Goal: Task Accomplishment & Management: Manage account settings

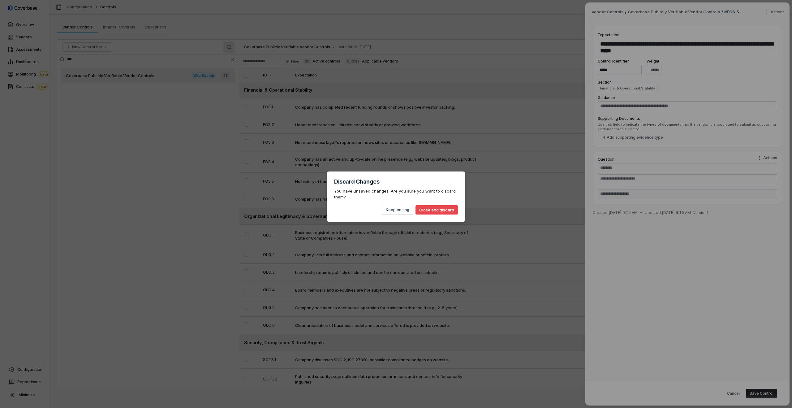
click at [428, 209] on button "Close and discard" at bounding box center [436, 209] width 42 height 9
type textarea "*"
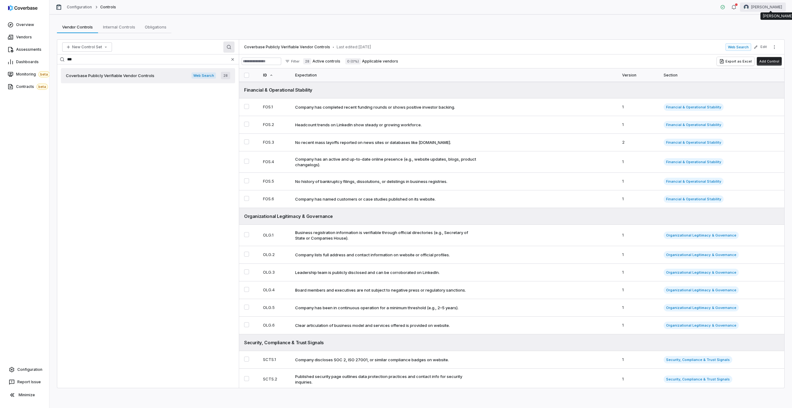
click at [780, 5] on html "Overview Vendors Assessments Dashboards Monitoring beta Contracts beta Configur…" at bounding box center [396, 204] width 792 height 408
click at [758, 58] on div "Log out" at bounding box center [759, 57] width 47 height 10
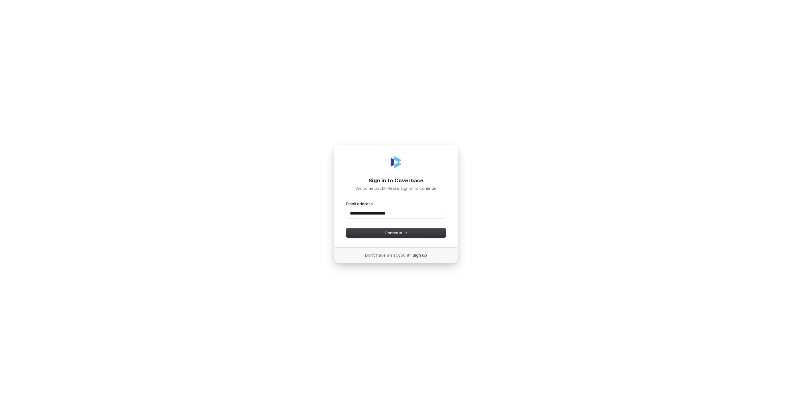
type input "**********"
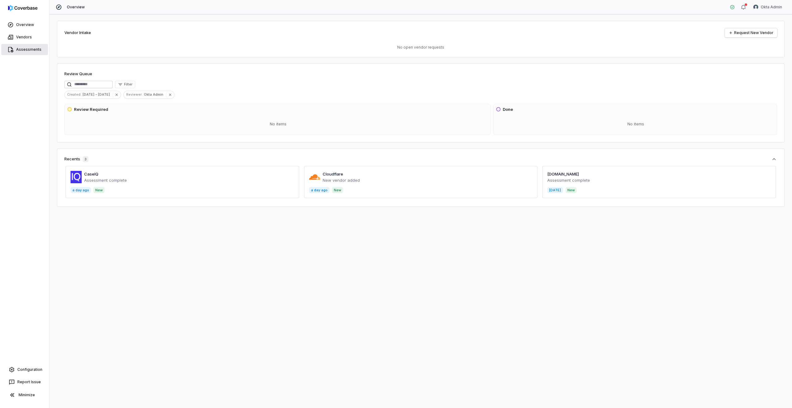
click at [16, 51] on span "Assessments" at bounding box center [28, 49] width 25 height 5
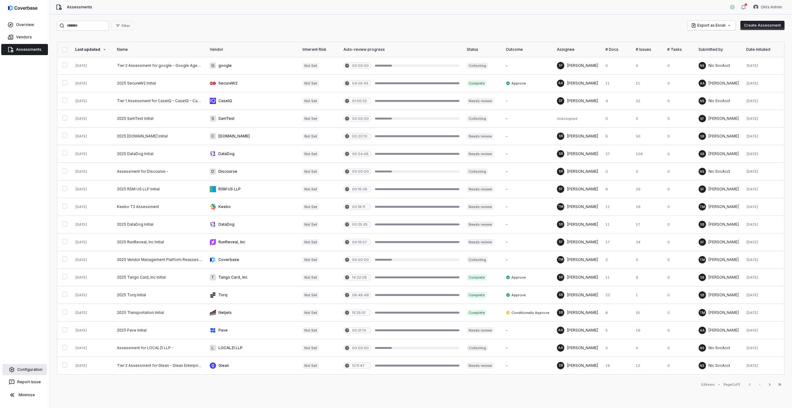
click at [23, 371] on span "Configuration" at bounding box center [29, 369] width 25 height 5
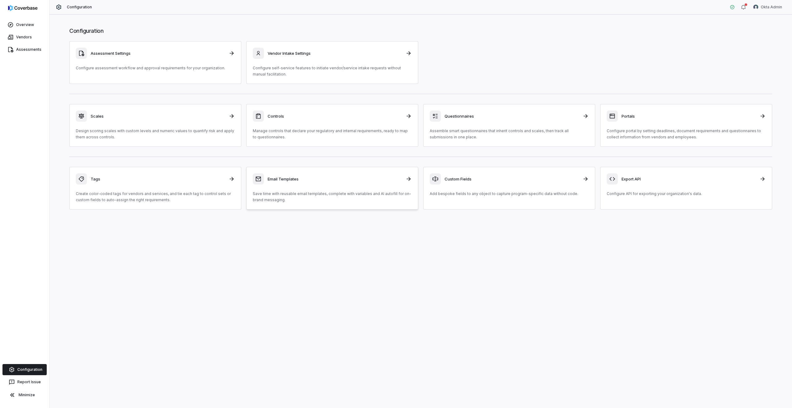
click at [342, 192] on p "Save time with reusable email templates, complete with variables and AI autofil…" at bounding box center [332, 196] width 159 height 12
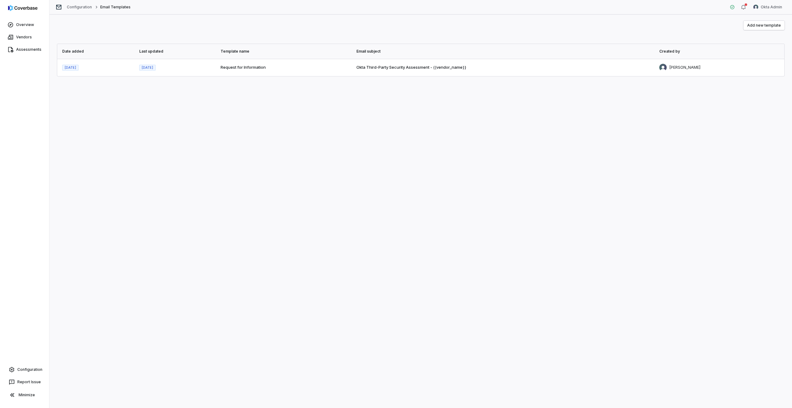
click at [246, 64] on td "Request for Information" at bounding box center [285, 67] width 136 height 17
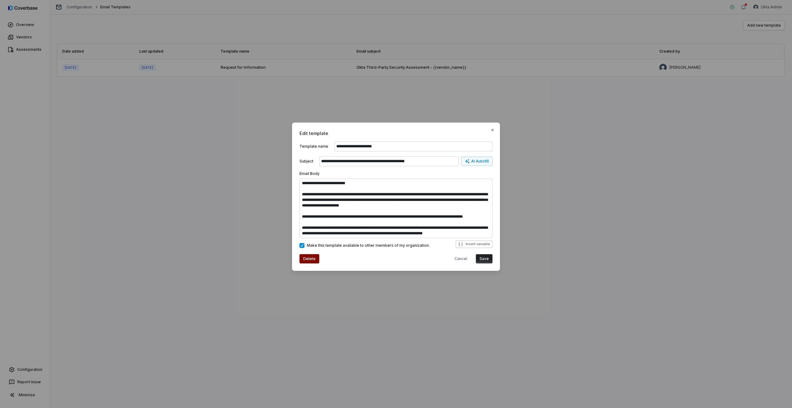
click at [462, 243] on icon "button" at bounding box center [460, 244] width 4 height 4
click at [436, 250] on div "Delete Cancel Save" at bounding box center [395, 256] width 193 height 13
click at [466, 244] on button "Insert variable" at bounding box center [473, 243] width 37 height 7
click at [435, 248] on div "Make this template available to other members of my organization. Insert variab…" at bounding box center [395, 245] width 193 height 10
click at [492, 133] on span "Edit template" at bounding box center [395, 133] width 193 height 6
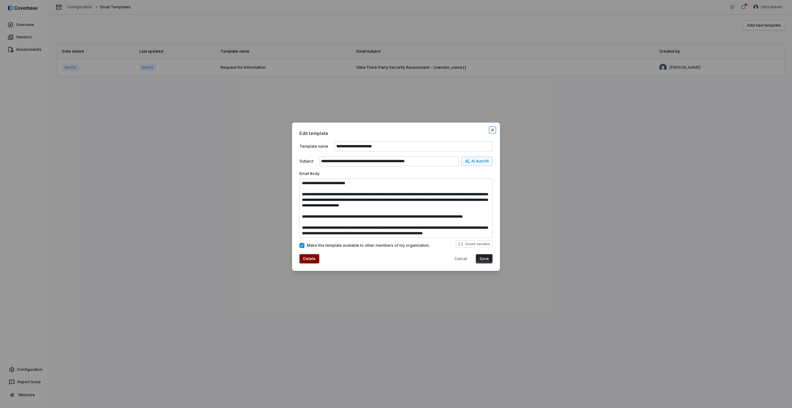
click at [492, 129] on icon "button" at bounding box center [492, 130] width 2 height 2
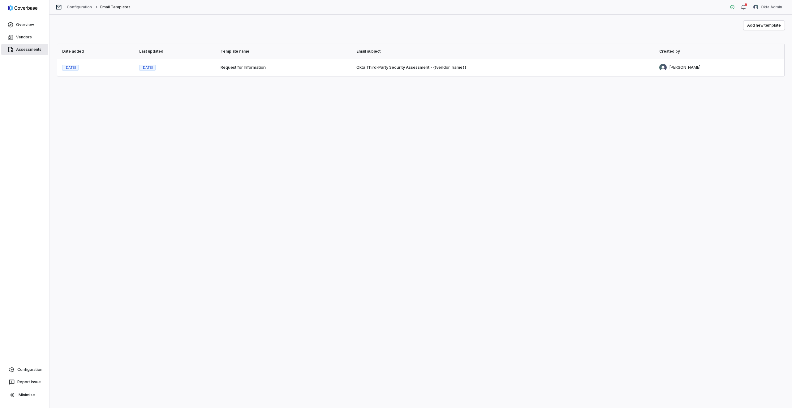
click at [16, 49] on link "Assessments" at bounding box center [24, 49] width 47 height 11
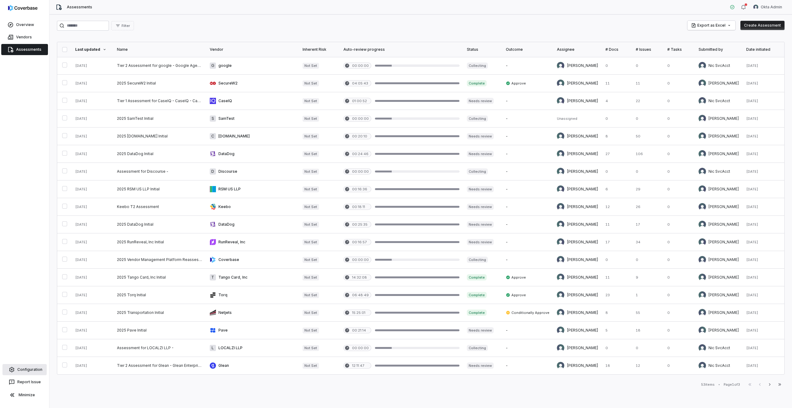
click at [24, 369] on span "Configuration" at bounding box center [29, 369] width 25 height 5
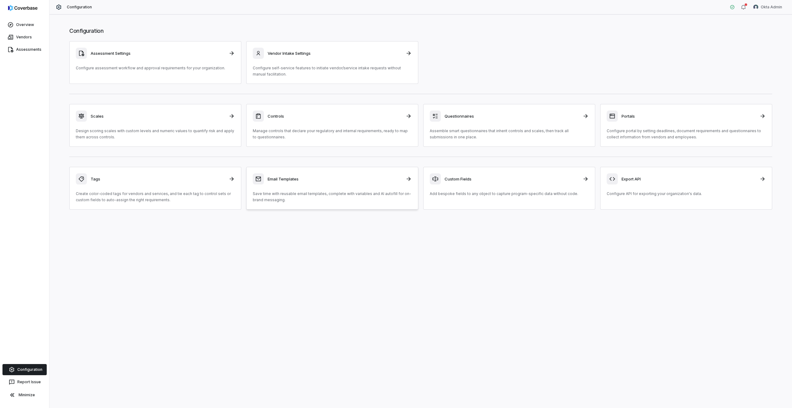
click at [338, 181] on div "Email Templates" at bounding box center [332, 178] width 159 height 11
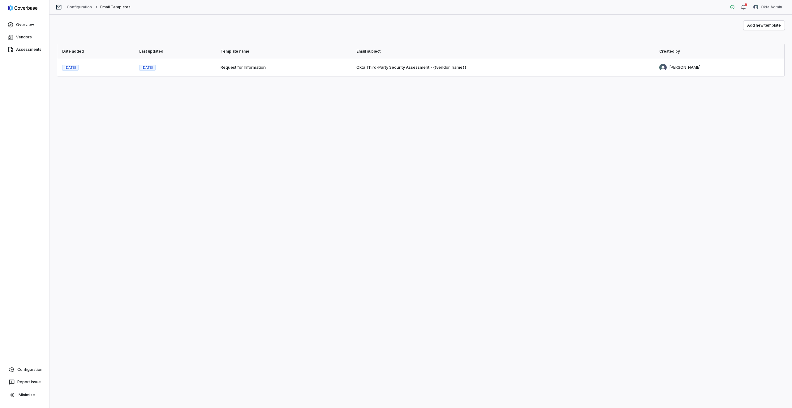
click at [442, 68] on span "Okta Third-Party Security Assessment - {{vendor_name}}" at bounding box center [411, 67] width 110 height 5
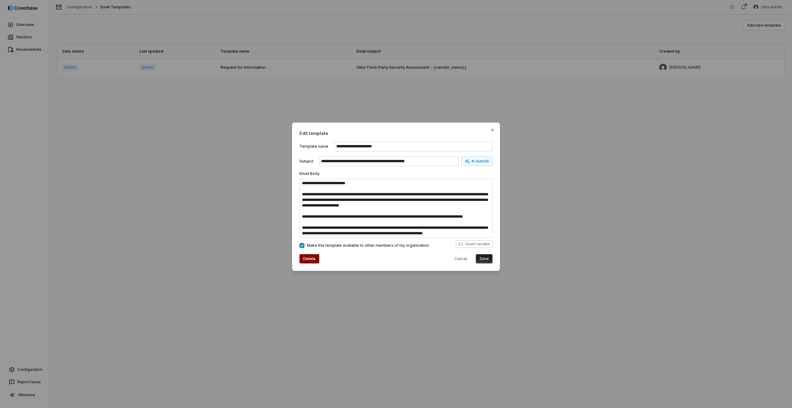
click at [463, 244] on icon "button" at bounding box center [460, 243] width 5 height 5
click at [441, 244] on div "Make this template available to other members of my organization. Insert variab…" at bounding box center [395, 245] width 193 height 10
click at [134, 143] on div "**********" at bounding box center [396, 204] width 792 height 182
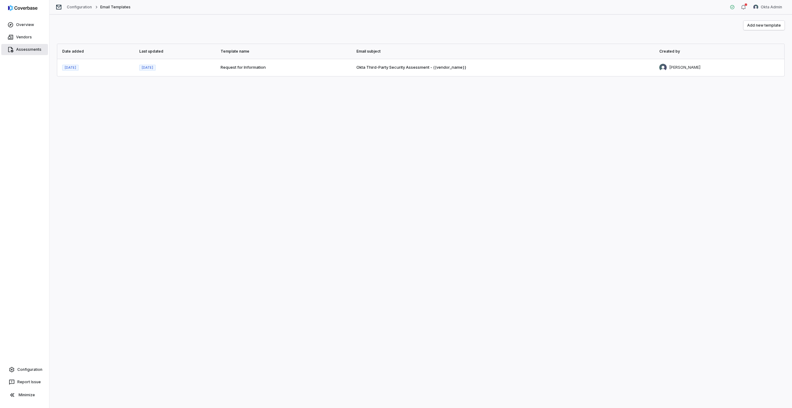
click at [35, 48] on span "Assessments" at bounding box center [28, 49] width 25 height 5
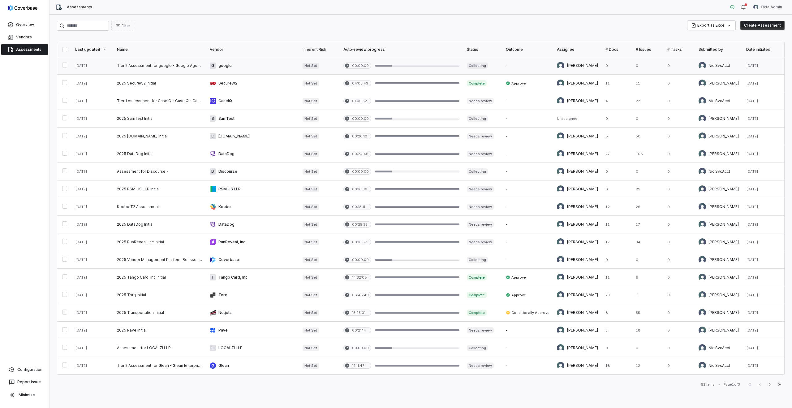
click at [224, 66] on link at bounding box center [252, 65] width 93 height 17
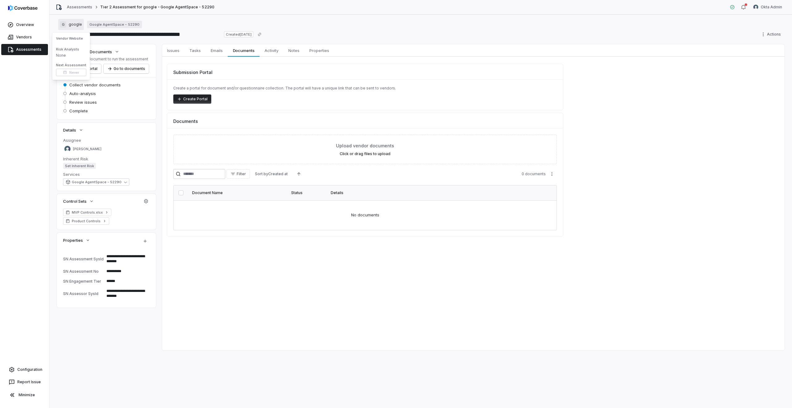
click at [69, 24] on span "google" at bounding box center [75, 24] width 13 height 5
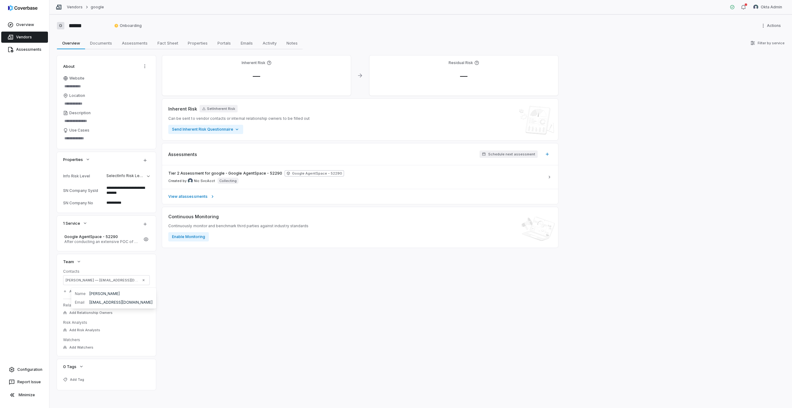
click at [90, 279] on span "[PERSON_NAME] — [EMAIL_ADDRESS][DOMAIN_NAME]" at bounding box center [102, 280] width 72 height 5
click at [105, 281] on span "[PERSON_NAME] — [EMAIL_ADDRESS][DOMAIN_NAME]" at bounding box center [102, 280] width 72 height 5
click at [25, 369] on span "Configuration" at bounding box center [29, 369] width 25 height 5
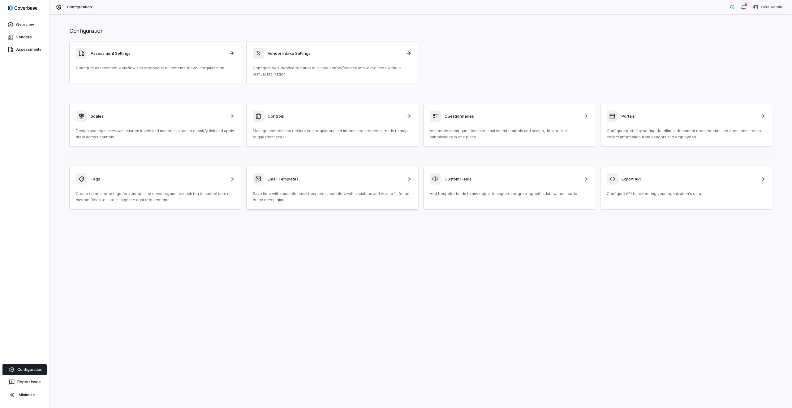
click at [351, 180] on h3 "Email Templates" at bounding box center [334, 179] width 134 height 6
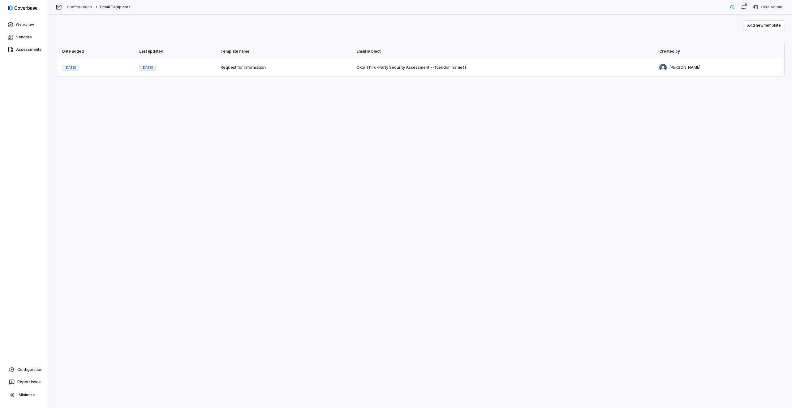
click at [266, 66] on span "Request for Information" at bounding box center [242, 67] width 45 height 5
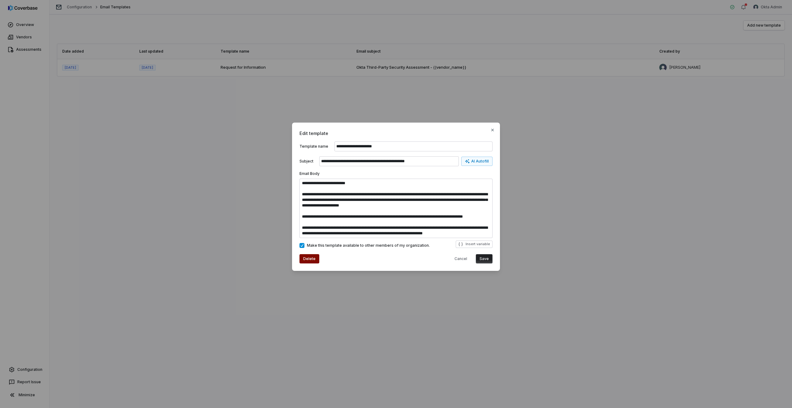
click at [260, 195] on div "**********" at bounding box center [396, 204] width 792 height 182
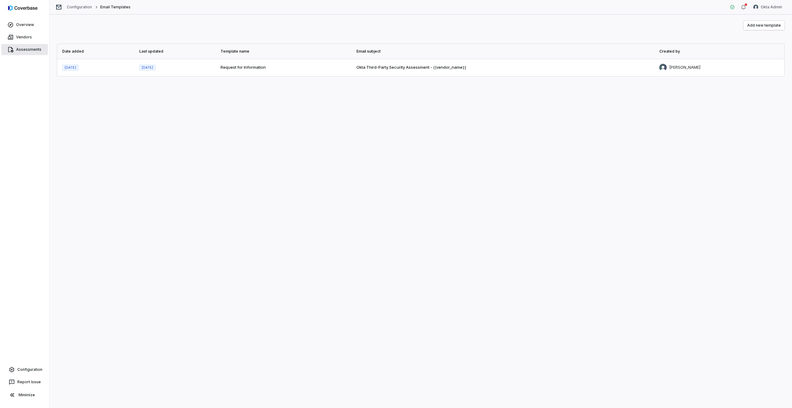
click at [21, 49] on span "Assessments" at bounding box center [28, 49] width 25 height 5
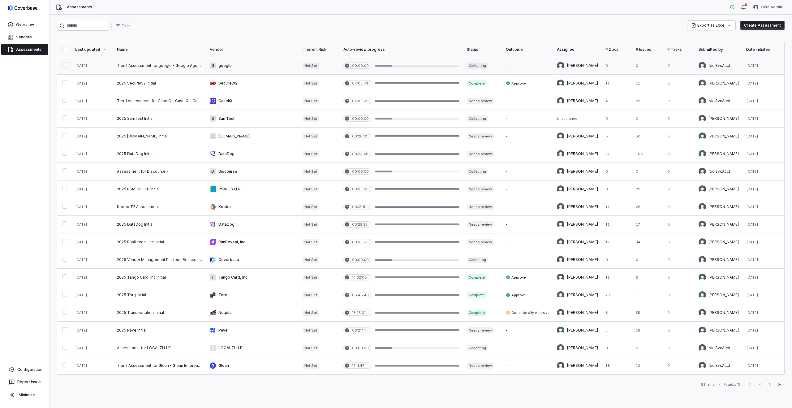
click at [143, 67] on link at bounding box center [159, 65] width 93 height 17
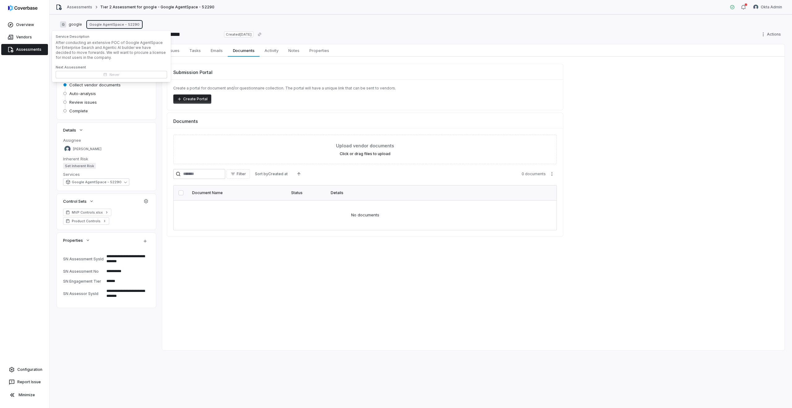
click at [95, 22] on link "Google AgentSpace - 52290" at bounding box center [114, 24] width 55 height 7
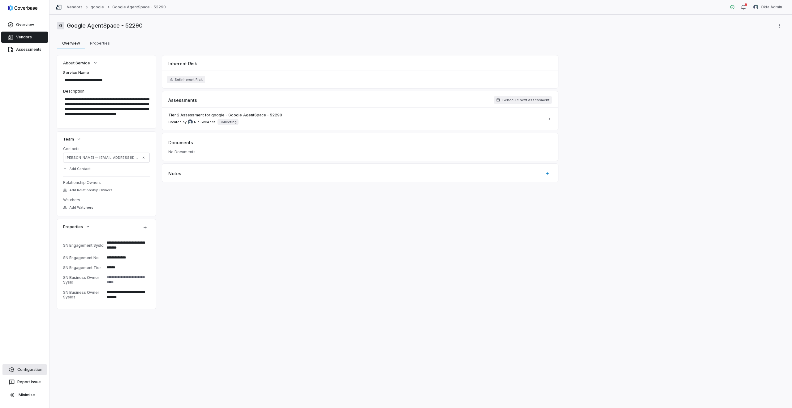
click at [25, 369] on span "Configuration" at bounding box center [29, 369] width 25 height 5
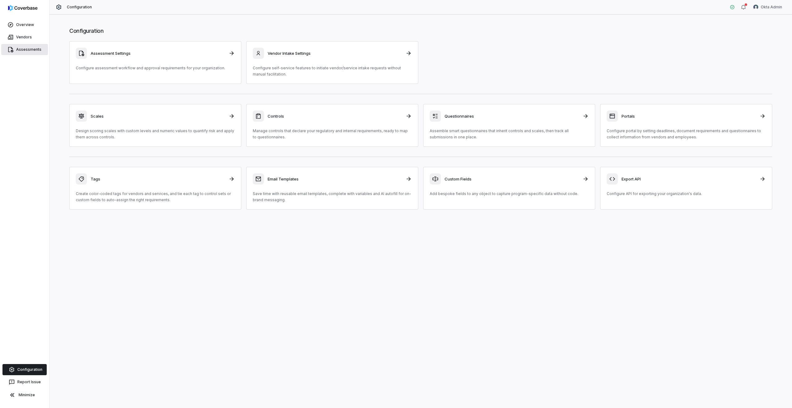
click at [24, 50] on span "Assessments" at bounding box center [28, 49] width 25 height 5
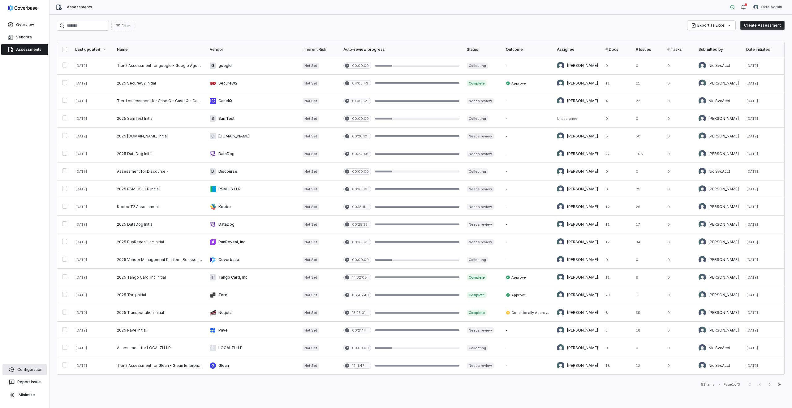
click at [29, 369] on span "Configuration" at bounding box center [29, 369] width 25 height 5
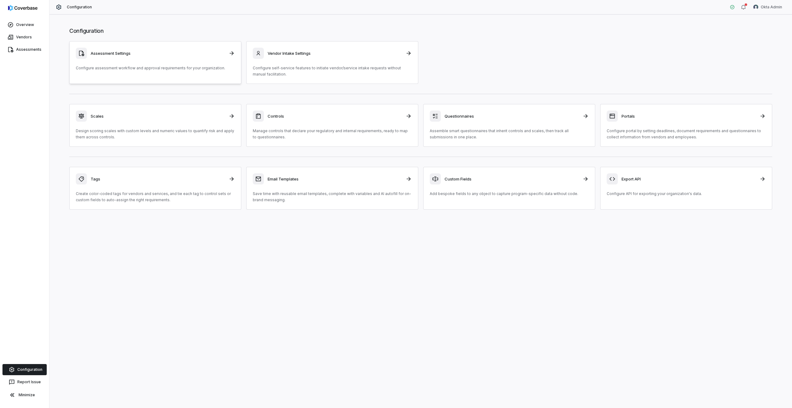
click at [194, 66] on p "Configure assessment workflow and approval requirements for your organization." at bounding box center [155, 68] width 159 height 6
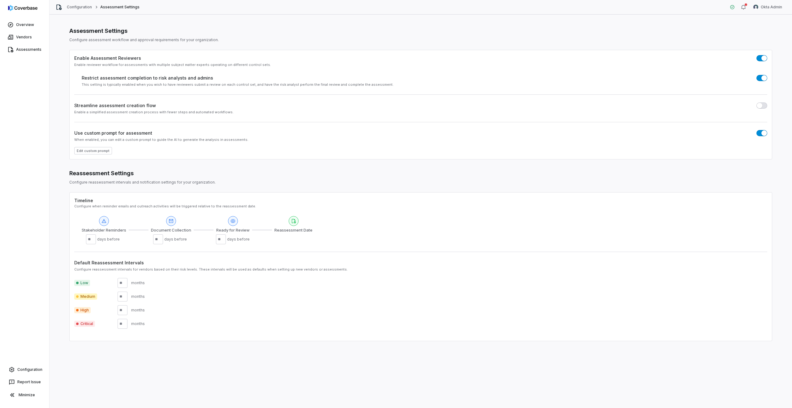
click at [758, 104] on span "button" at bounding box center [759, 106] width 6 height 6
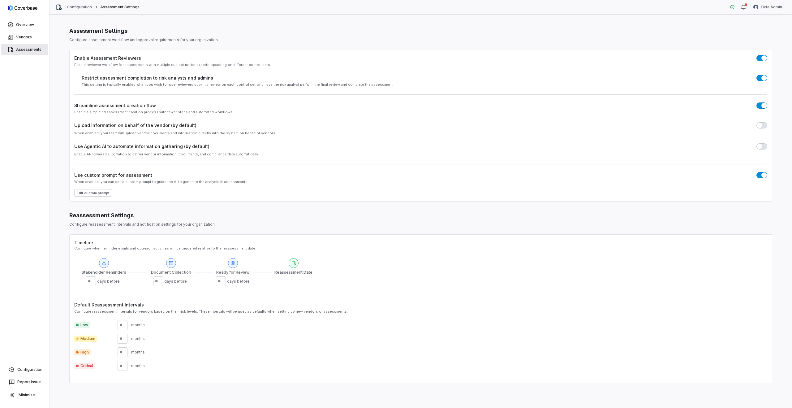
click at [25, 49] on span "Assessments" at bounding box center [28, 49] width 25 height 5
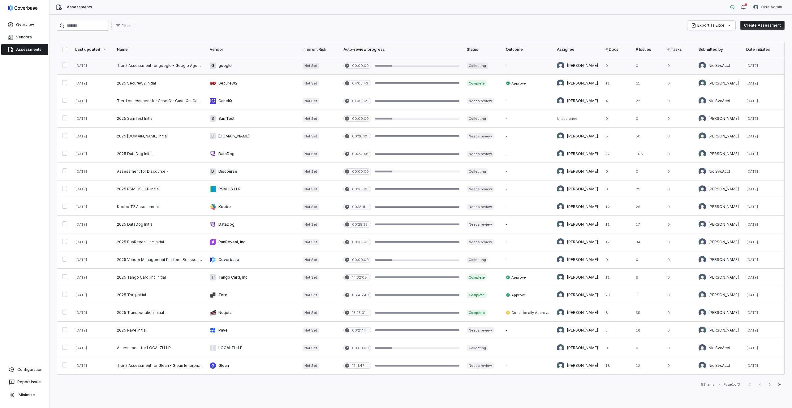
click at [126, 62] on link at bounding box center [159, 65] width 93 height 17
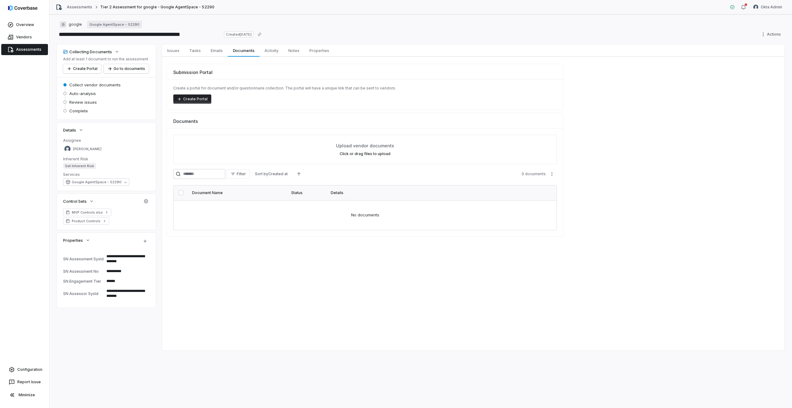
click at [22, 49] on span "Assessments" at bounding box center [28, 49] width 25 height 5
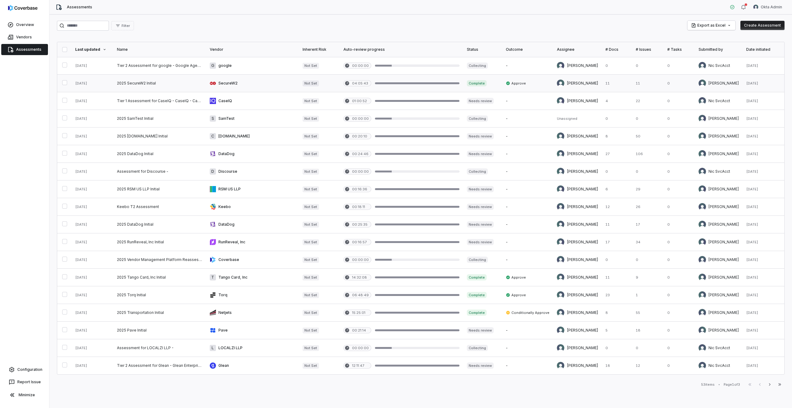
click at [196, 83] on link at bounding box center [159, 83] width 93 height 17
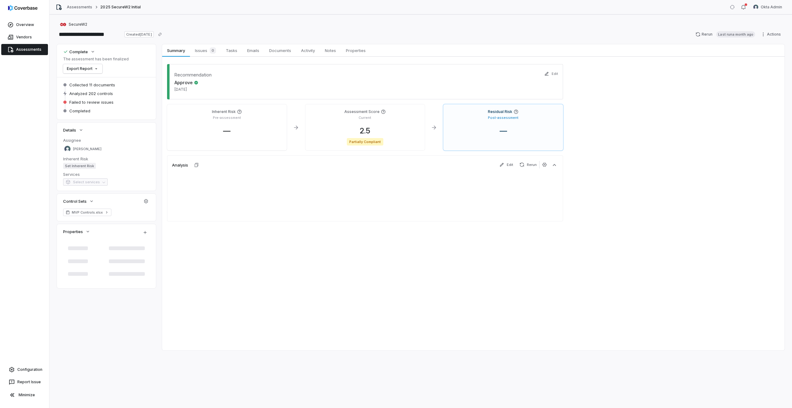
type textarea "*"
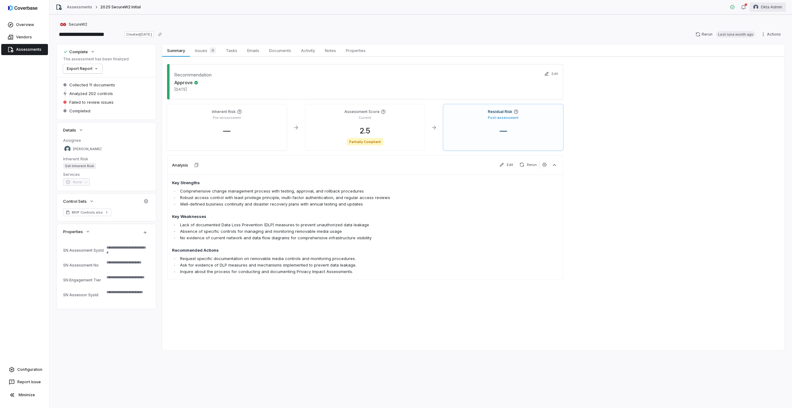
click at [760, 6] on html "**********" at bounding box center [396, 204] width 792 height 408
click at [754, 60] on div "Log out" at bounding box center [759, 57] width 47 height 10
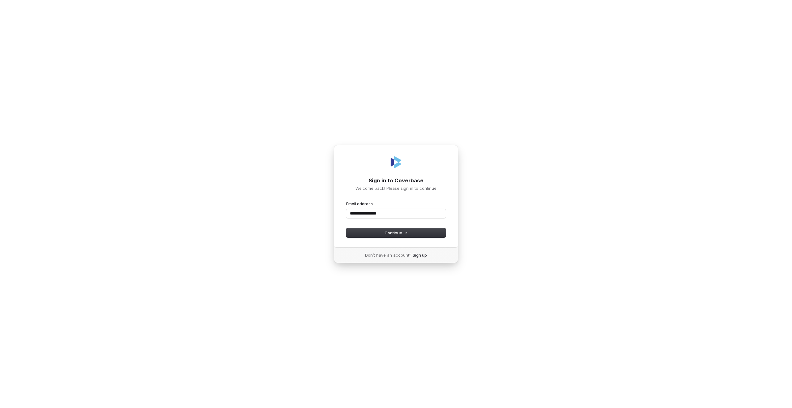
type input "**********"
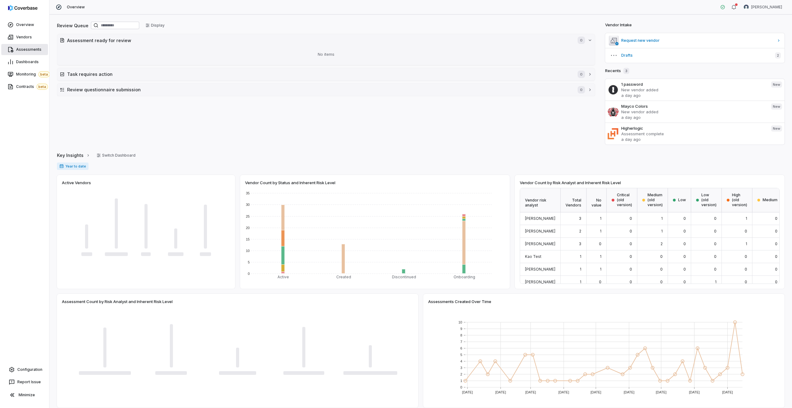
click at [26, 50] on span "Assessments" at bounding box center [28, 49] width 25 height 5
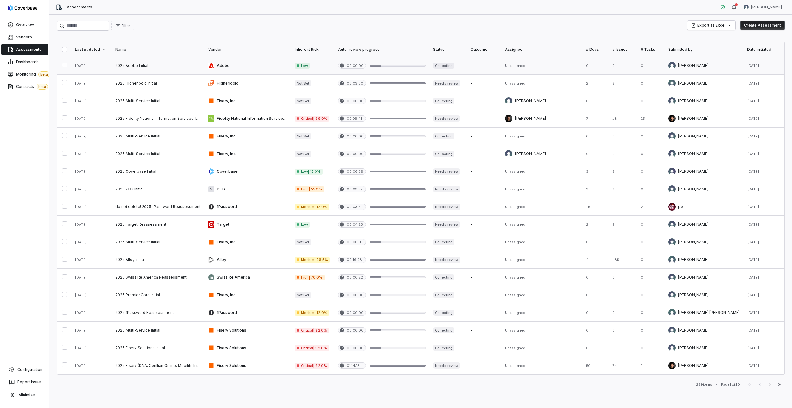
click at [127, 66] on link at bounding box center [158, 65] width 93 height 17
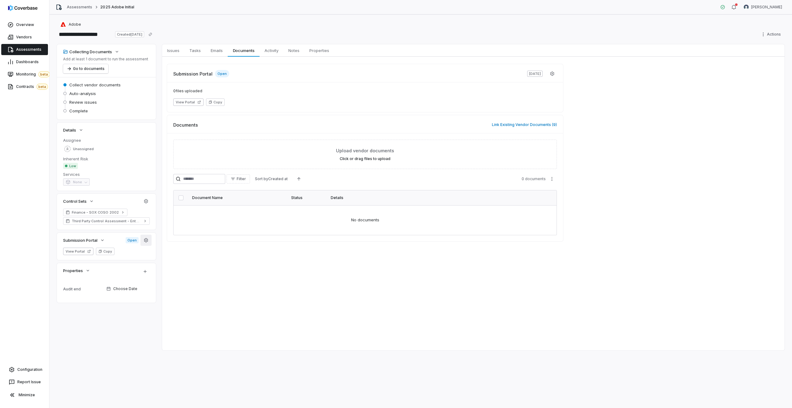
click at [145, 238] on icon "button" at bounding box center [145, 239] width 5 height 5
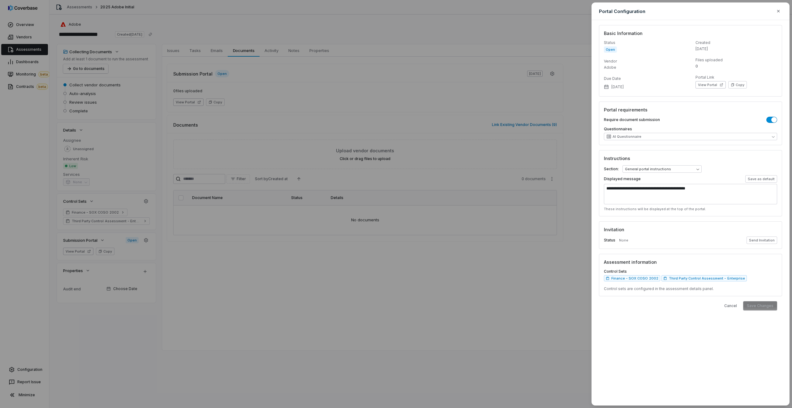
click at [442, 168] on div "**********" at bounding box center [396, 204] width 792 height 408
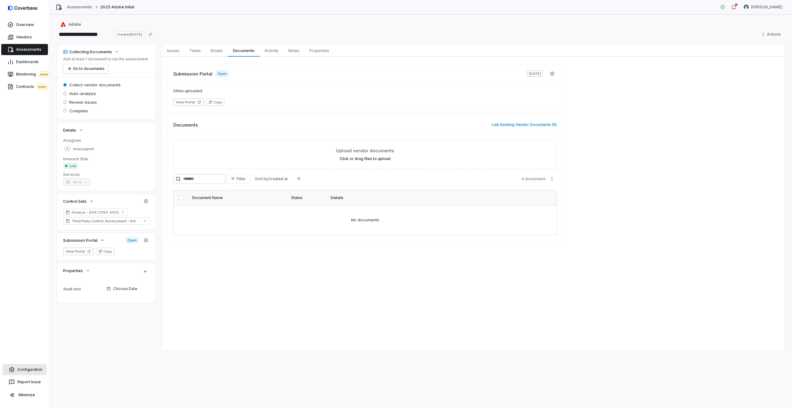
click at [23, 370] on span "Configuration" at bounding box center [29, 369] width 25 height 5
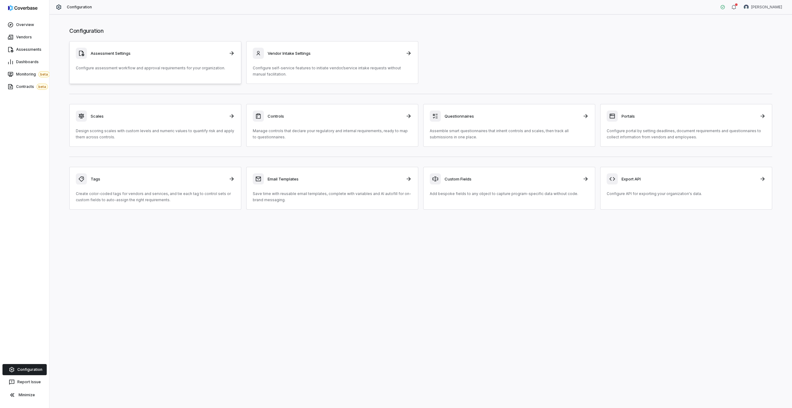
click at [184, 53] on h3 "Assessment Settings" at bounding box center [158, 53] width 134 height 6
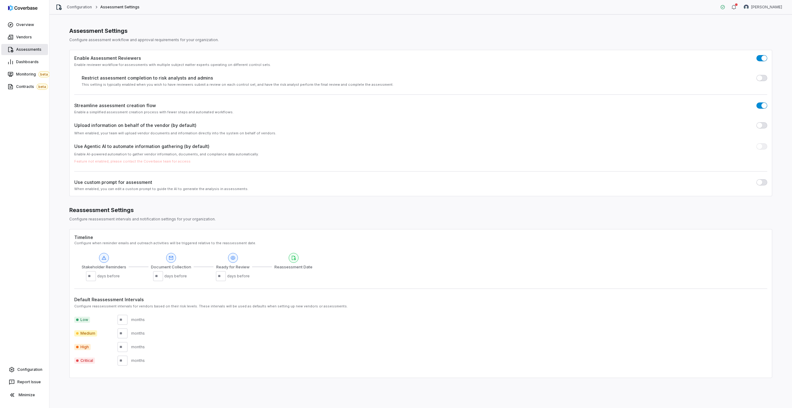
click at [24, 51] on span "Assessments" at bounding box center [28, 49] width 25 height 5
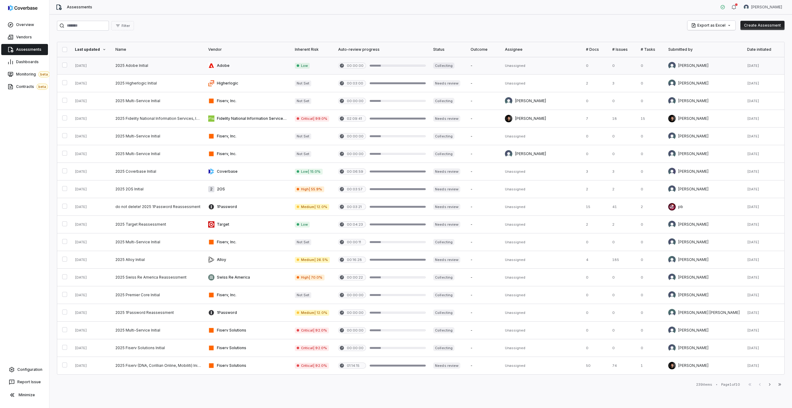
click at [156, 69] on link at bounding box center [158, 65] width 93 height 17
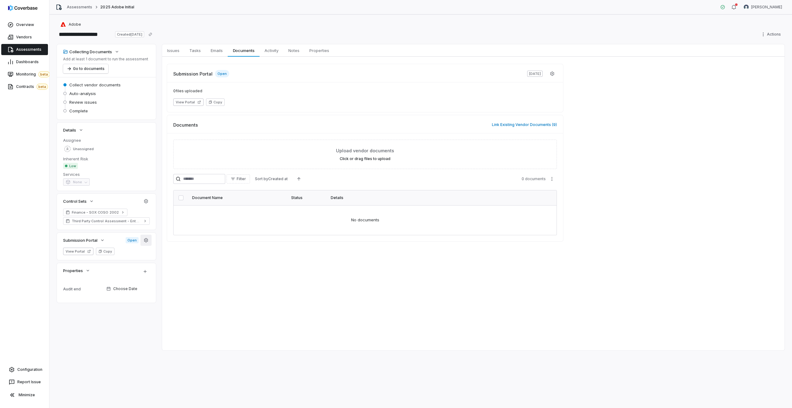
click at [148, 239] on button "button" at bounding box center [145, 239] width 11 height 11
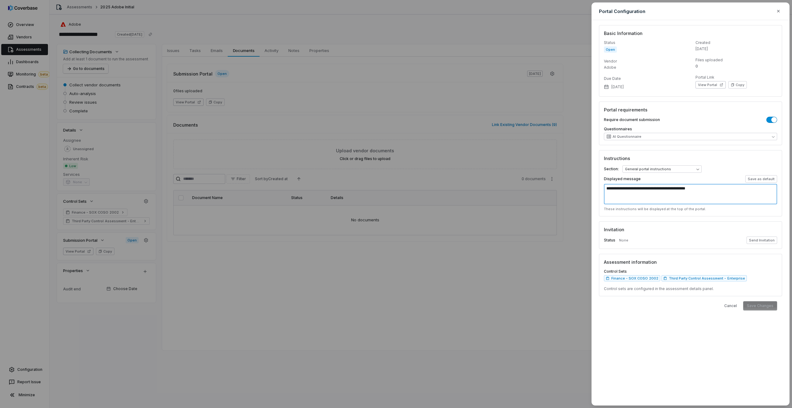
click at [687, 198] on textarea "**********" at bounding box center [690, 194] width 173 height 20
click at [651, 170] on body "**********" at bounding box center [396, 204] width 792 height 408
click at [660, 150] on div "**********" at bounding box center [396, 204] width 792 height 408
click at [654, 168] on body "**********" at bounding box center [396, 204] width 792 height 408
click at [654, 156] on div "**********" at bounding box center [396, 204] width 792 height 408
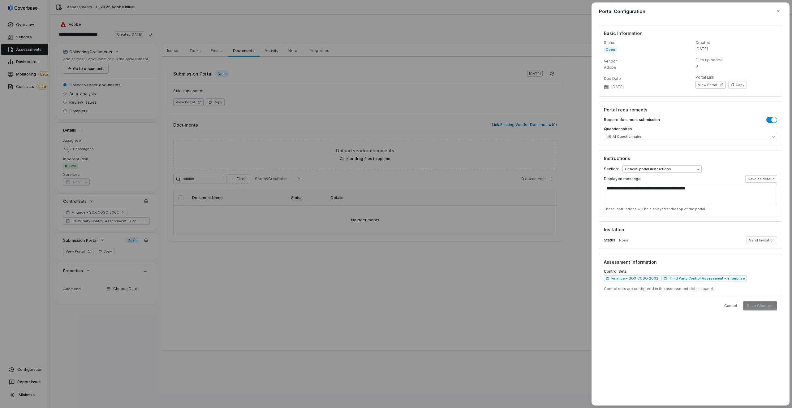
click at [23, 363] on div "**********" at bounding box center [396, 204] width 792 height 408
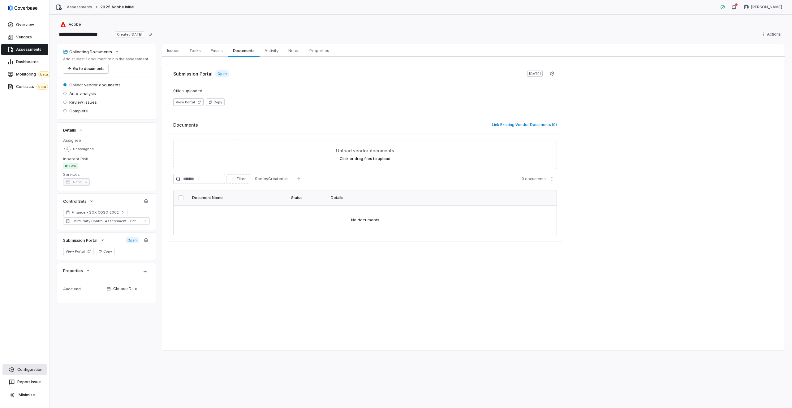
click at [26, 369] on span "Configuration" at bounding box center [29, 369] width 25 height 5
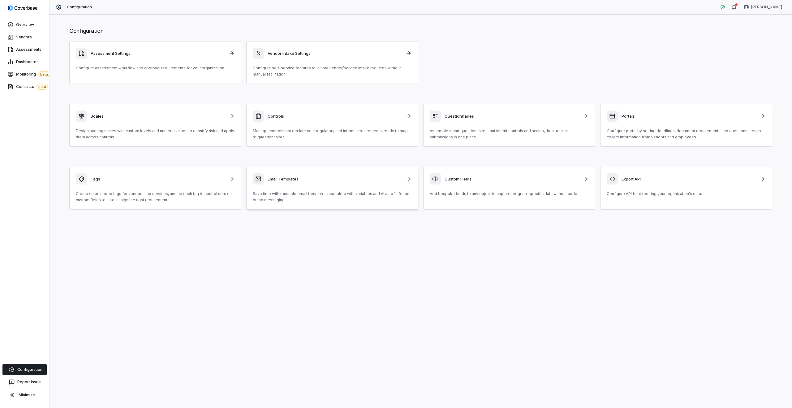
click at [321, 176] on h3 "Email Templates" at bounding box center [334, 179] width 134 height 6
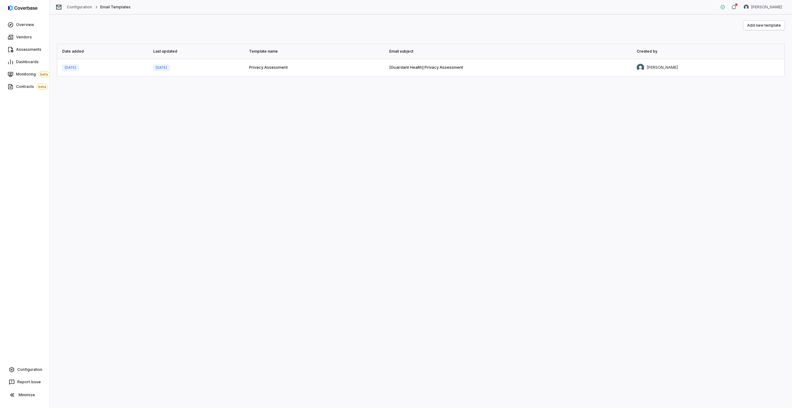
click at [288, 66] on span "Privacy Assessment" at bounding box center [268, 67] width 39 height 5
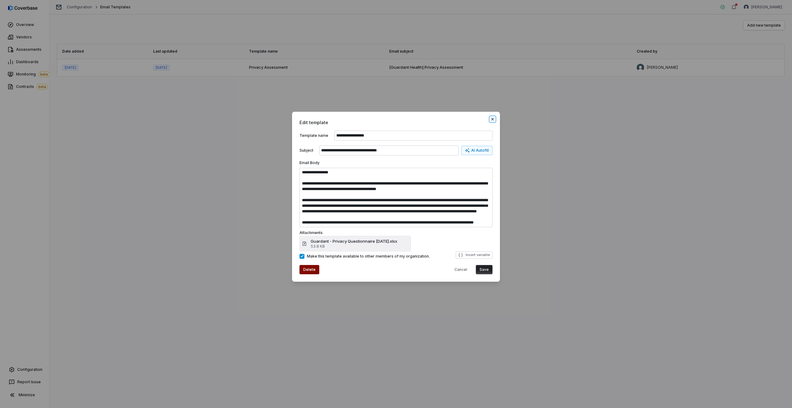
click at [492, 117] on icon "button" at bounding box center [492, 119] width 5 height 5
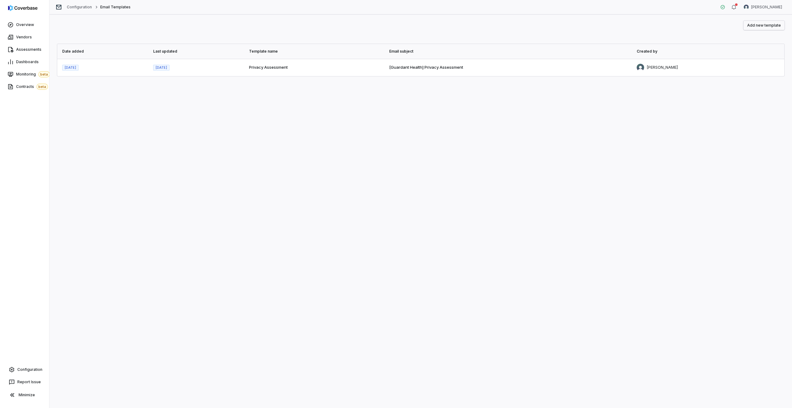
click at [769, 23] on button "Add new template" at bounding box center [763, 25] width 41 height 9
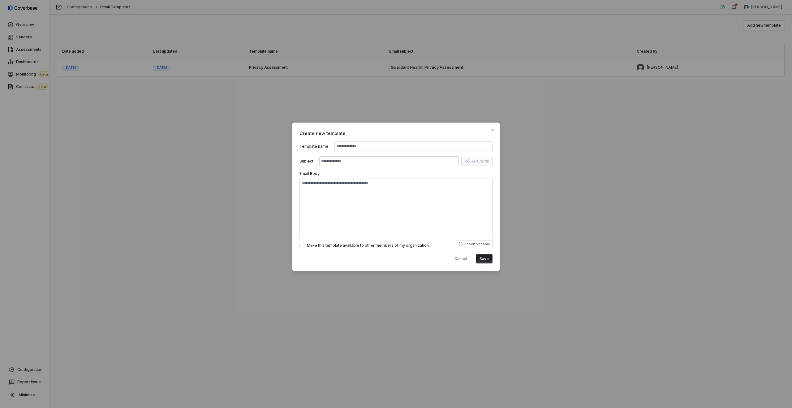
click at [641, 181] on div "Create new template Template name Subject AI Autofill Email Body Make this temp…" at bounding box center [396, 204] width 792 height 182
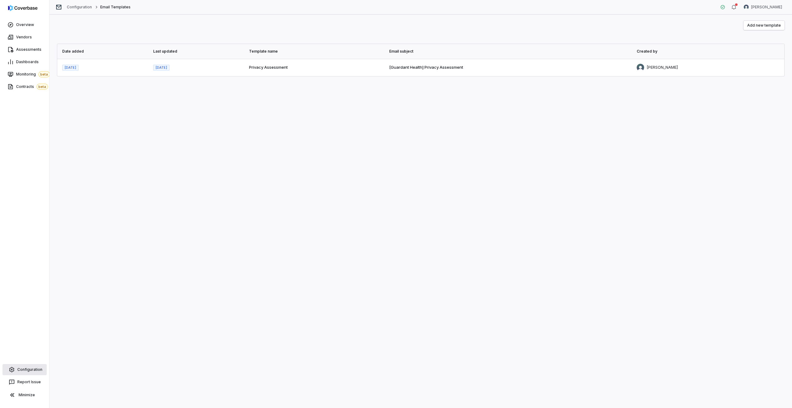
click at [21, 372] on link "Configuration" at bounding box center [24, 369] width 44 height 11
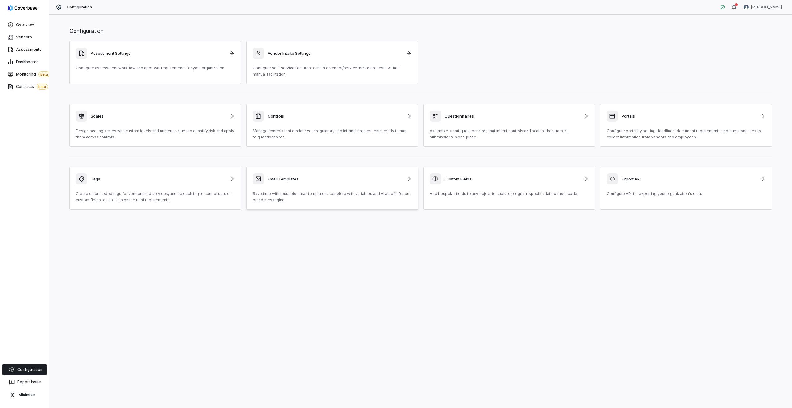
click at [289, 190] on div "Email Templates Save time with reusable email templates, complete with variable…" at bounding box center [332, 188] width 159 height 30
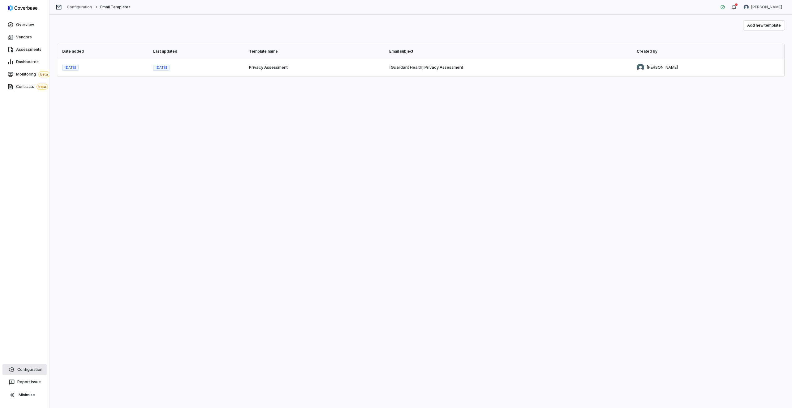
click at [25, 368] on span "Configuration" at bounding box center [29, 369] width 25 height 5
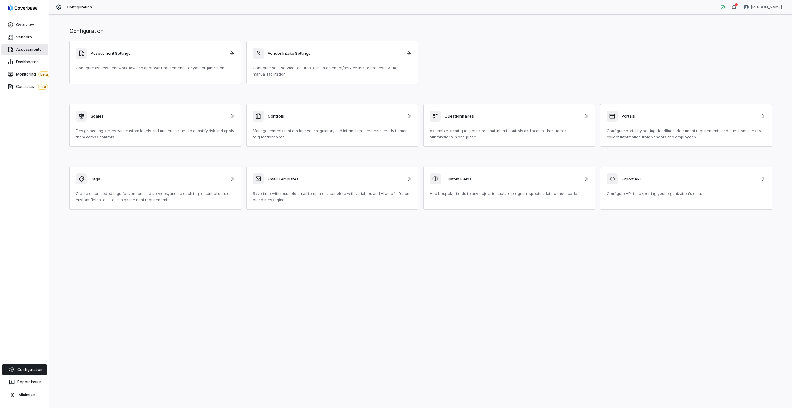
click at [22, 48] on span "Assessments" at bounding box center [28, 49] width 25 height 5
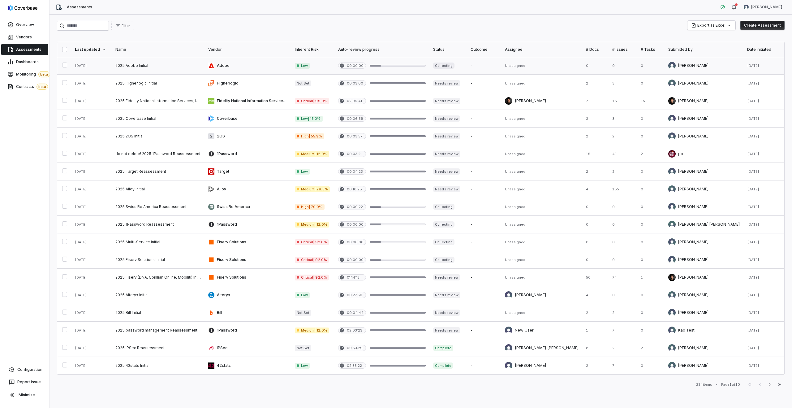
click at [268, 65] on link at bounding box center [247, 65] width 87 height 17
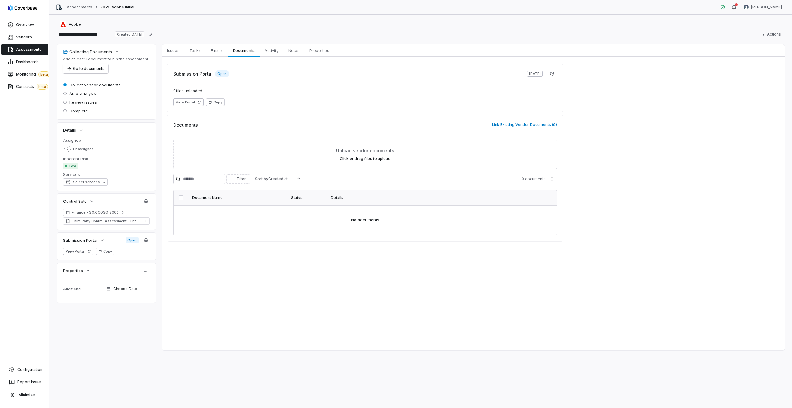
click at [27, 50] on span "Assessments" at bounding box center [28, 49] width 25 height 5
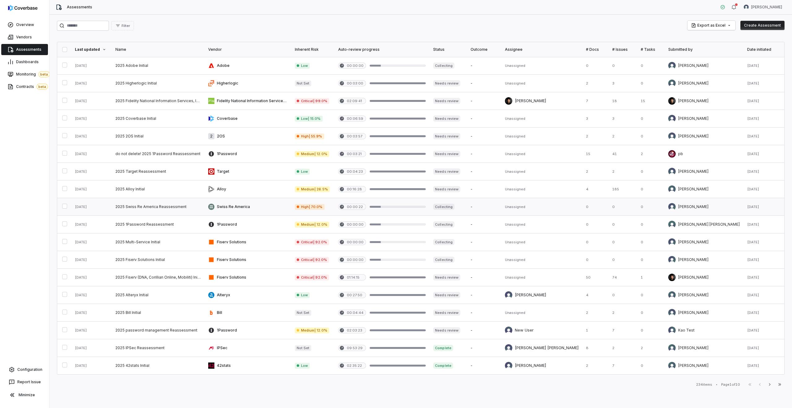
click at [426, 207] on div at bounding box center [397, 207] width 56 height 2
click at [408, 205] on link at bounding box center [381, 206] width 95 height 17
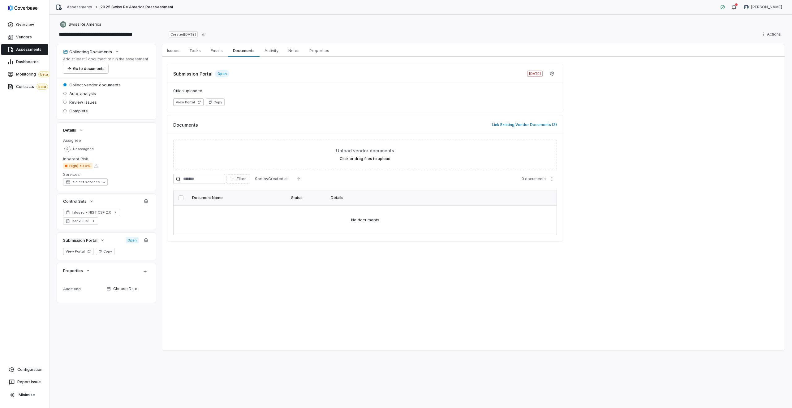
click at [34, 48] on span "Assessments" at bounding box center [28, 49] width 25 height 5
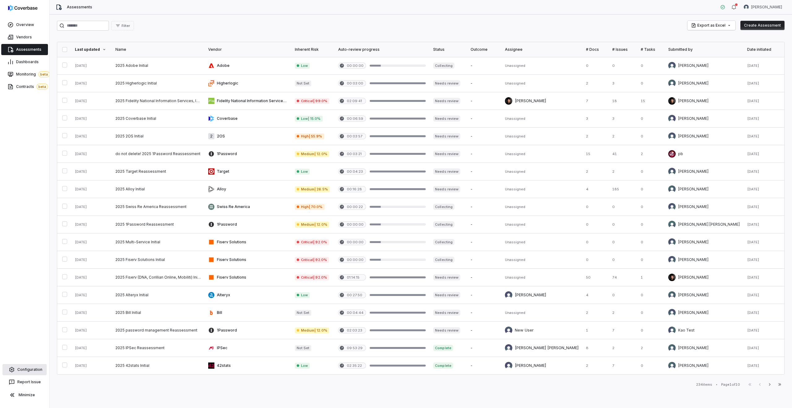
click at [21, 368] on span "Configuration" at bounding box center [29, 369] width 25 height 5
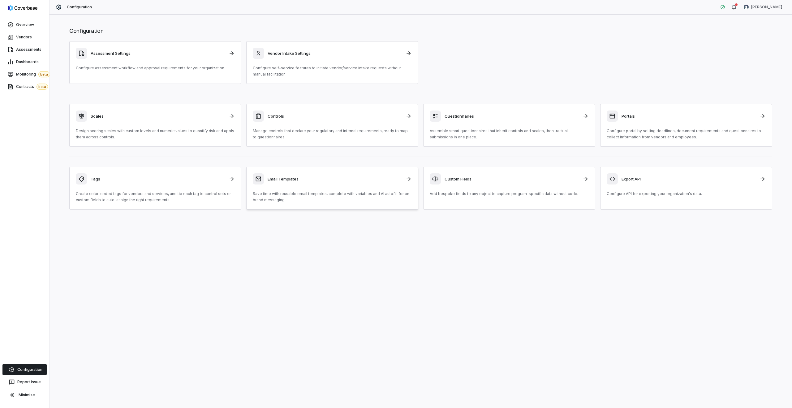
click at [290, 177] on h3 "Email Templates" at bounding box center [334, 179] width 134 height 6
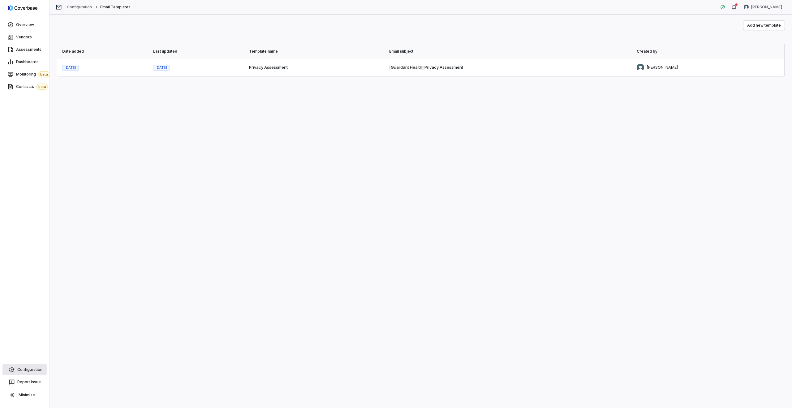
click at [23, 369] on span "Configuration" at bounding box center [29, 369] width 25 height 5
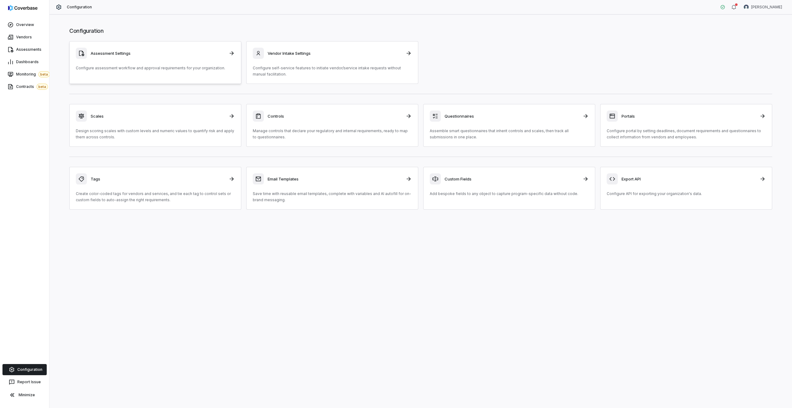
click at [175, 45] on link "Assessment Settings Configure assessment workflow and approval requirements for…" at bounding box center [155, 62] width 172 height 43
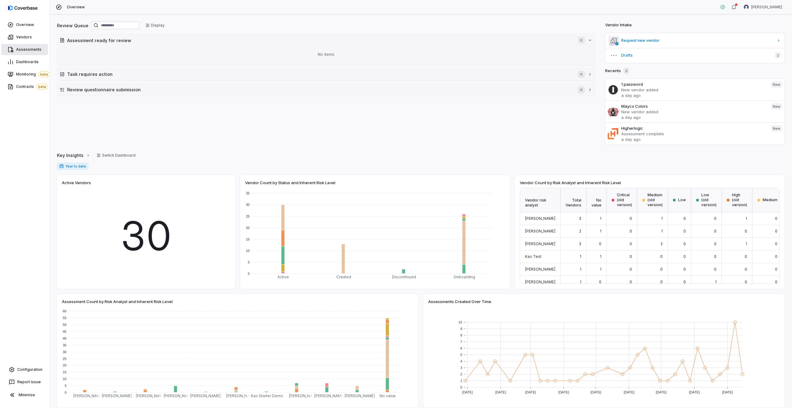
click at [22, 49] on span "Assessments" at bounding box center [28, 49] width 25 height 5
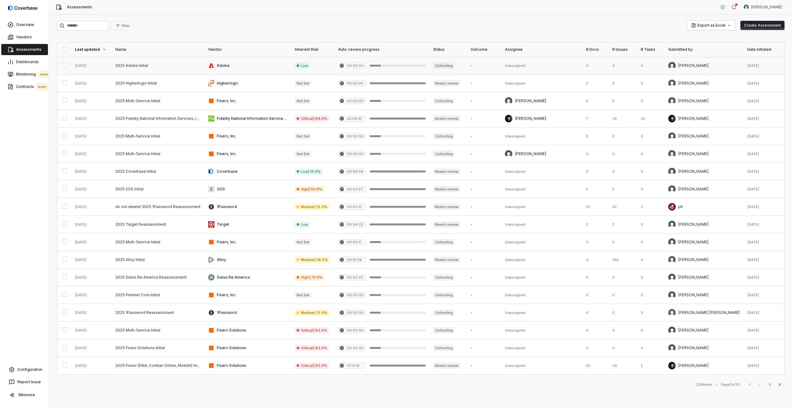
click at [267, 69] on link at bounding box center [247, 65] width 87 height 17
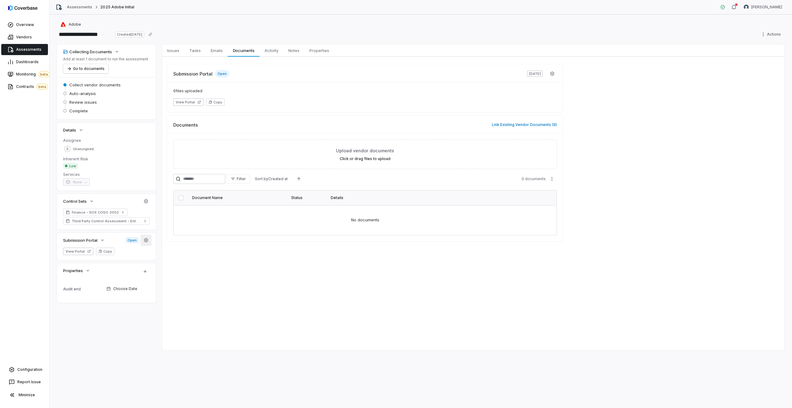
click at [148, 241] on button "button" at bounding box center [145, 239] width 11 height 11
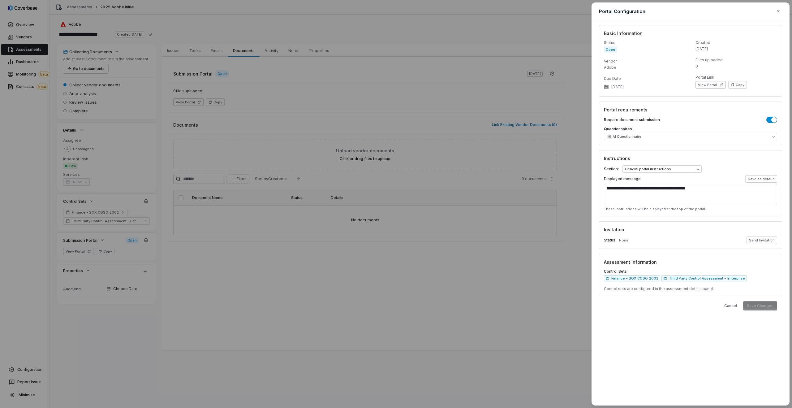
click at [227, 155] on div "**********" at bounding box center [396, 204] width 792 height 408
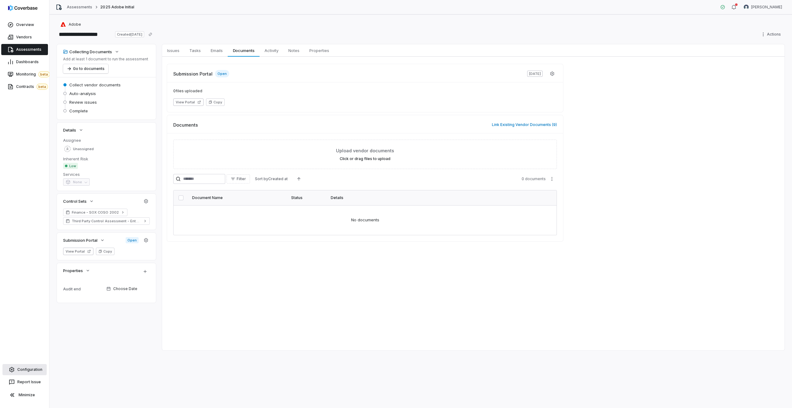
click at [28, 365] on link "Configuration" at bounding box center [24, 369] width 44 height 11
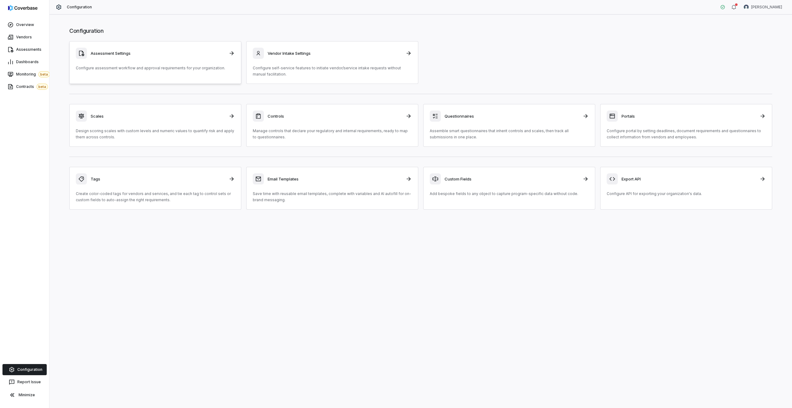
click at [146, 59] on div "Assessment Settings Configure assessment workflow and approval requirements for…" at bounding box center [155, 59] width 159 height 23
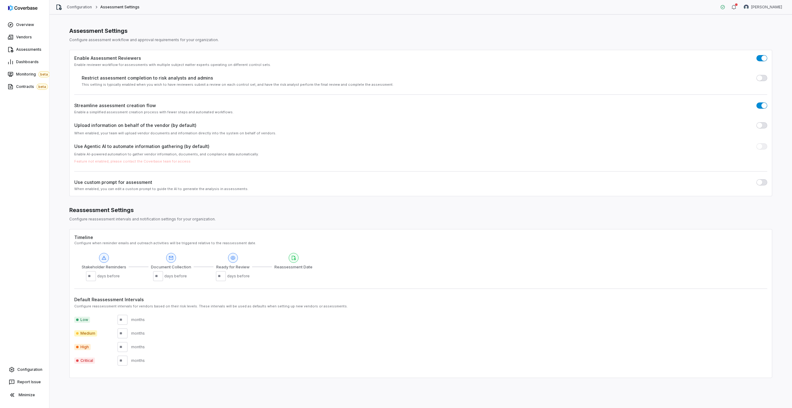
click at [760, 126] on span "button" at bounding box center [759, 125] width 6 height 6
click at [760, 126] on button "button" at bounding box center [761, 125] width 11 height 6
click at [760, 121] on div "Enable Assessment Reviewers Enable reviewer workflow for assessments with multi…" at bounding box center [420, 123] width 702 height 146
click at [760, 126] on span "button" at bounding box center [759, 125] width 6 height 6
click at [760, 126] on button "button" at bounding box center [761, 125] width 11 height 6
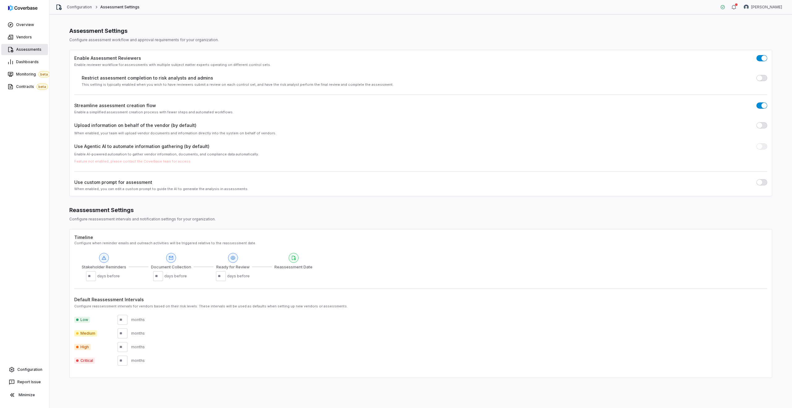
click at [33, 52] on link "Assessments" at bounding box center [24, 49] width 47 height 11
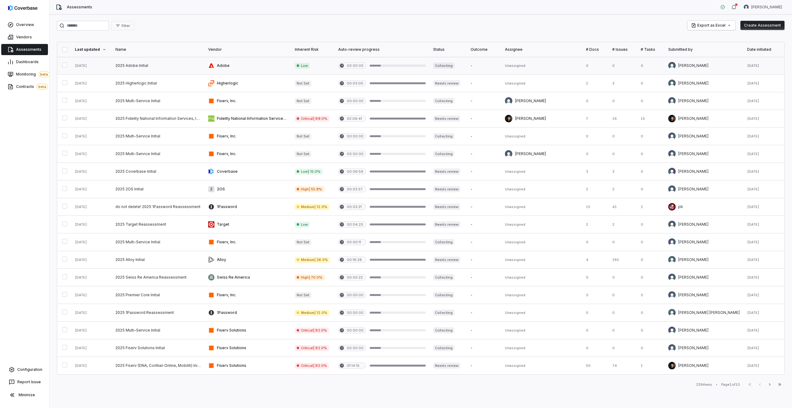
click at [229, 65] on link at bounding box center [247, 65] width 87 height 17
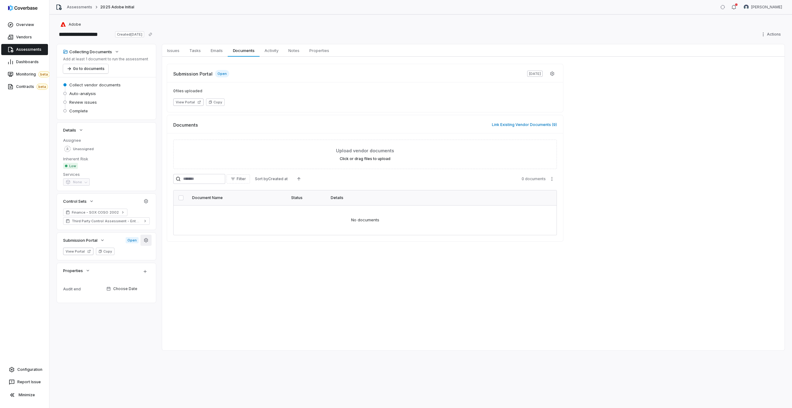
click at [146, 237] on button "button" at bounding box center [145, 239] width 11 height 11
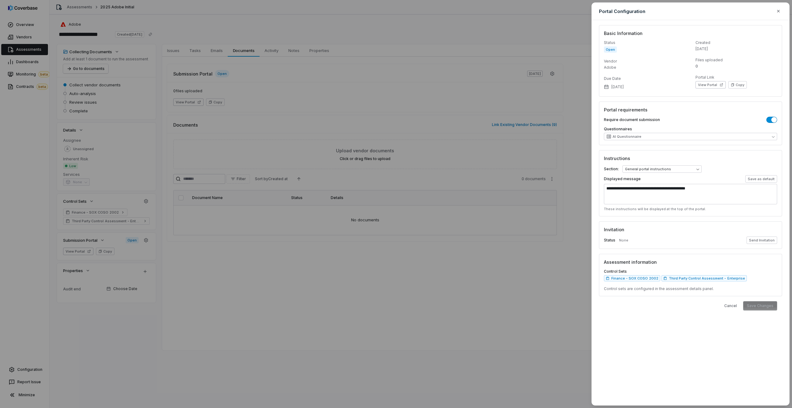
click at [743, 238] on div "Status None Send Invitation" at bounding box center [690, 239] width 173 height 7
click at [752, 239] on button "Send Invitation" at bounding box center [761, 239] width 31 height 7
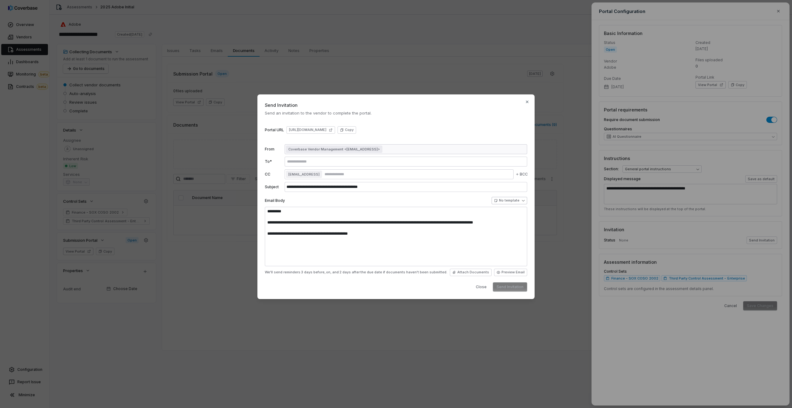
click at [514, 200] on body "**********" at bounding box center [396, 204] width 792 height 408
type textarea "**********"
click at [409, 191] on div "**********" at bounding box center [396, 203] width 792 height 239
click at [524, 104] on icon "button" at bounding box center [526, 101] width 5 height 5
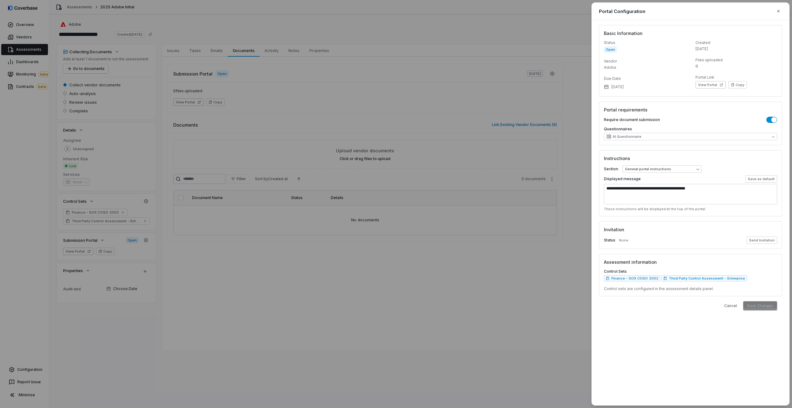
click at [503, 237] on div "**********" at bounding box center [396, 204] width 792 height 408
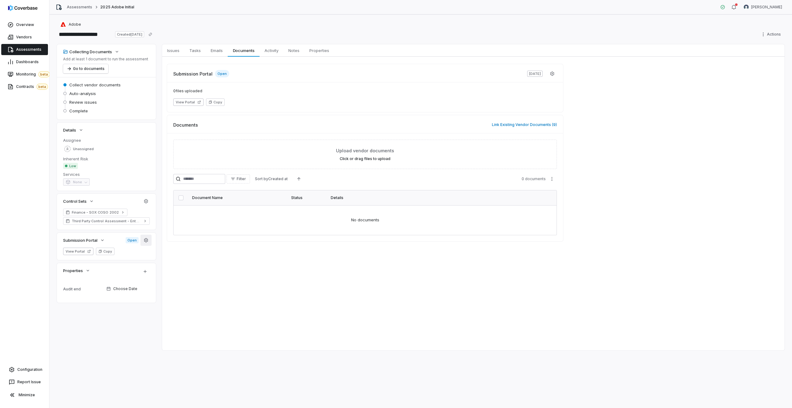
click at [142, 240] on button "button" at bounding box center [145, 239] width 11 height 11
